Goal: Transaction & Acquisition: Purchase product/service

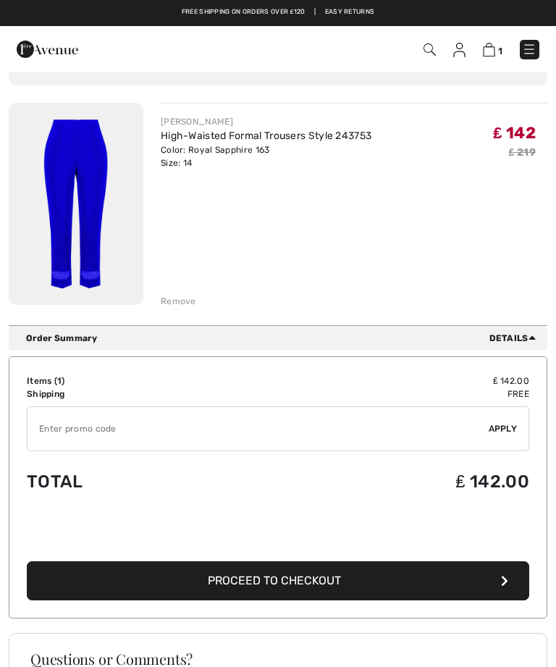
scroll to position [111, 0]
click at [434, 43] on img at bounding box center [429, 49] width 12 height 12
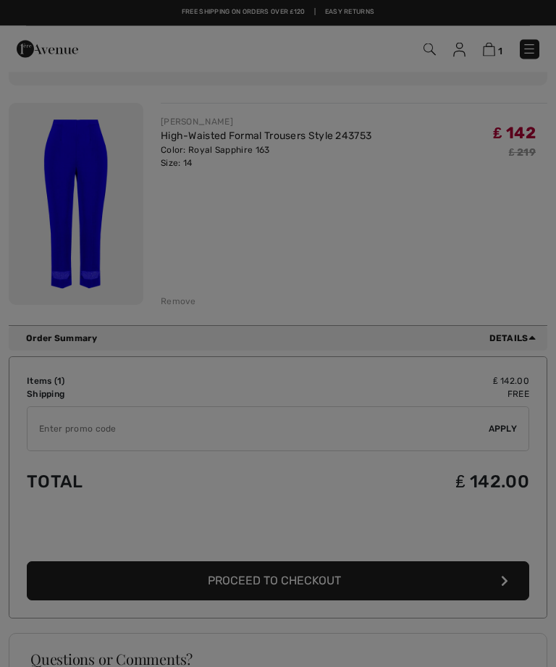
scroll to position [111, 0]
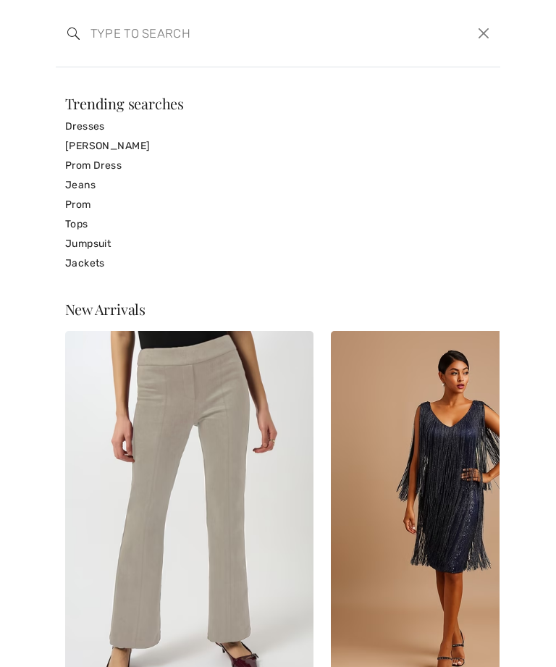
click at [480, 25] on button "Close" at bounding box center [483, 33] width 21 height 22
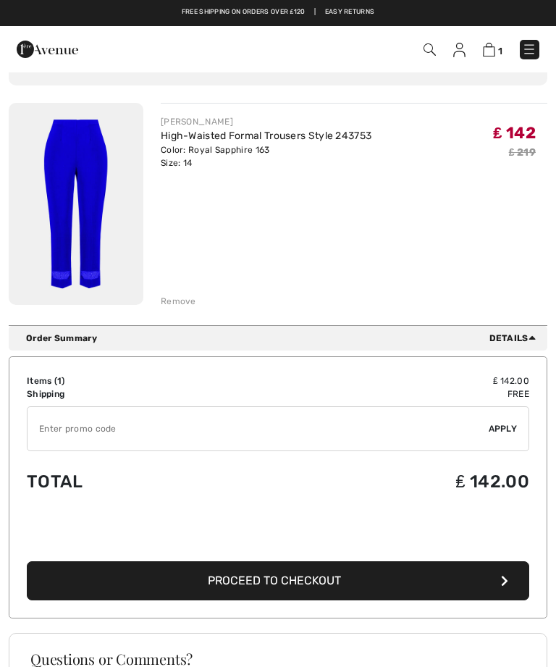
click at [492, 47] on img at bounding box center [489, 50] width 12 height 14
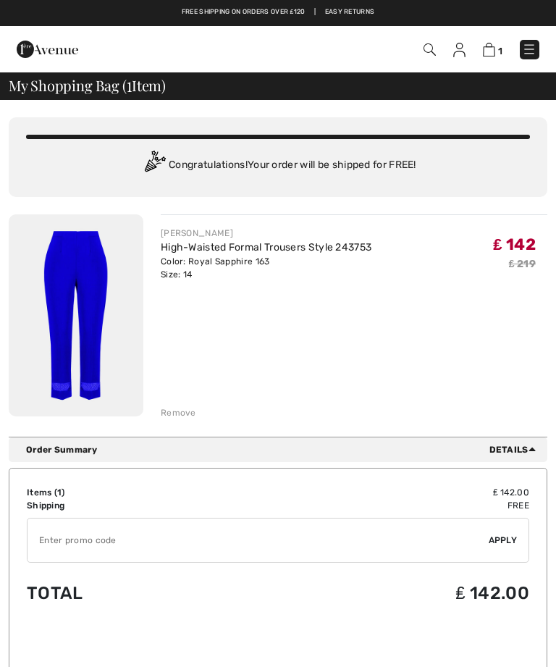
checkbox input "true"
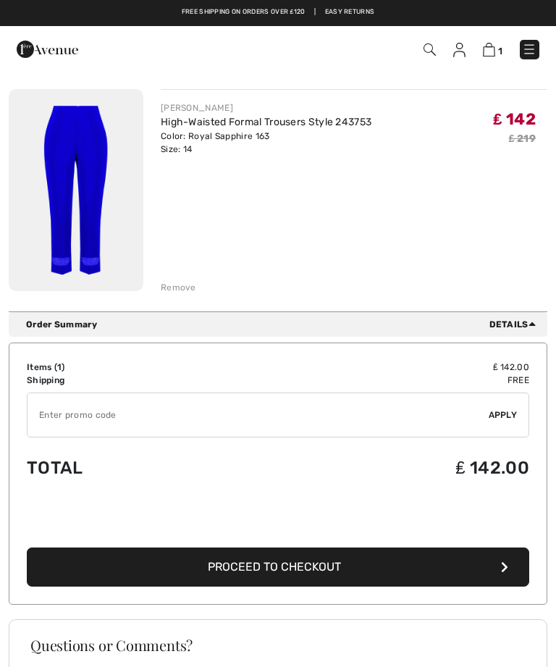
scroll to position [123, 0]
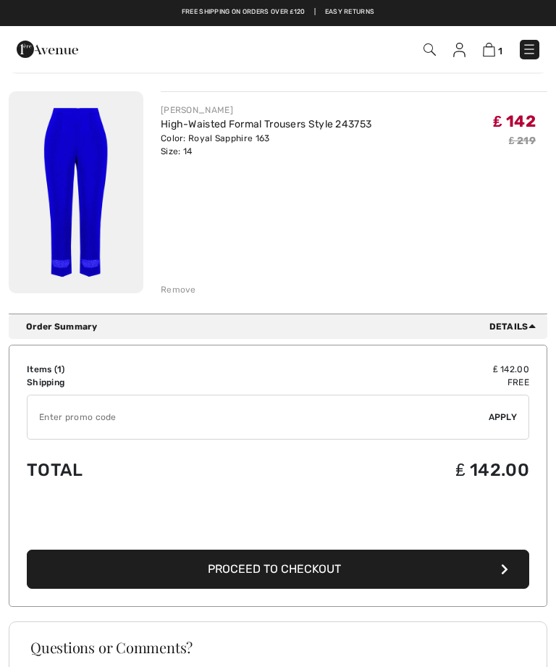
click at [536, 49] on img at bounding box center [529, 49] width 14 height 14
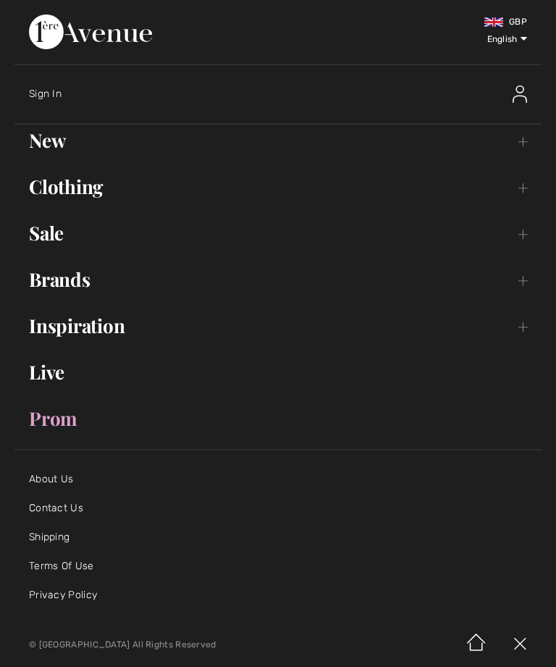
click at [43, 227] on link "Sale Toggle submenu" at bounding box center [277, 233] width 527 height 32
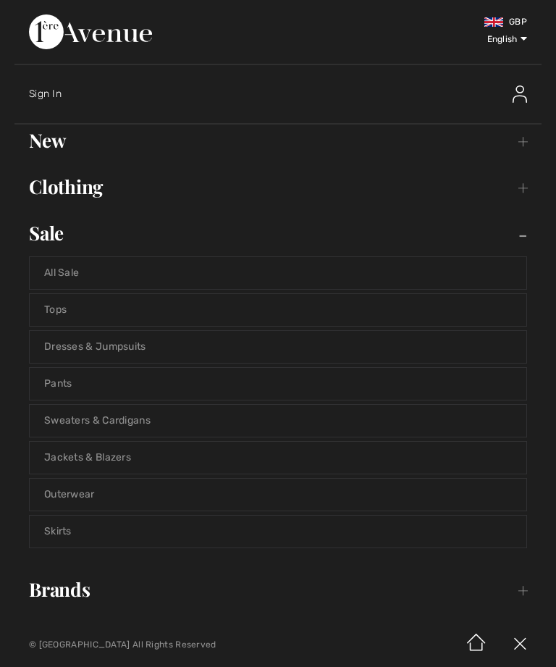
click at [50, 232] on link "Sale Toggle submenu" at bounding box center [277, 233] width 527 height 32
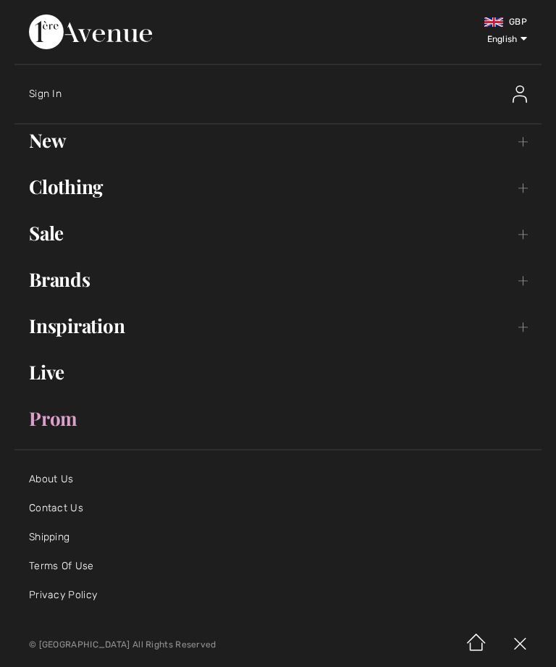
click at [50, 176] on link "Clothing Toggle submenu" at bounding box center [277, 187] width 527 height 32
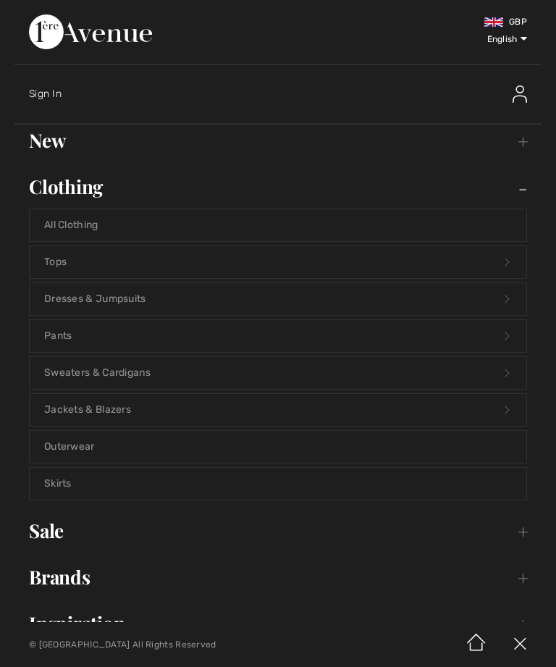
scroll to position [47, 0]
click at [521, 643] on img at bounding box center [519, 644] width 43 height 45
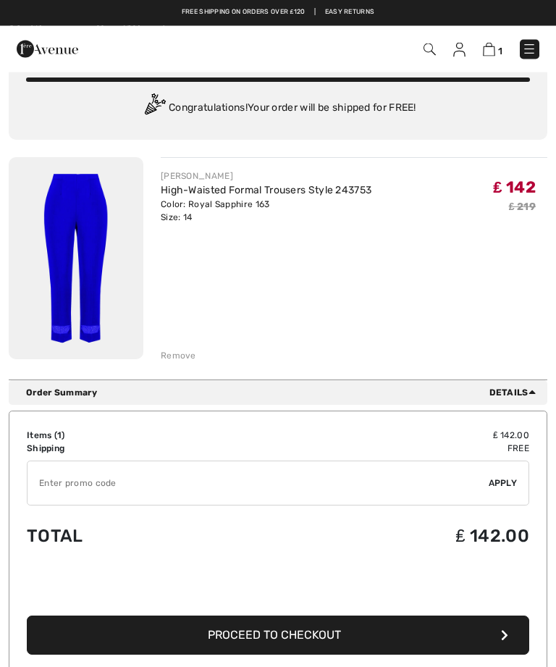
scroll to position [0, 0]
